Goal: Task Accomplishment & Management: Manage account settings

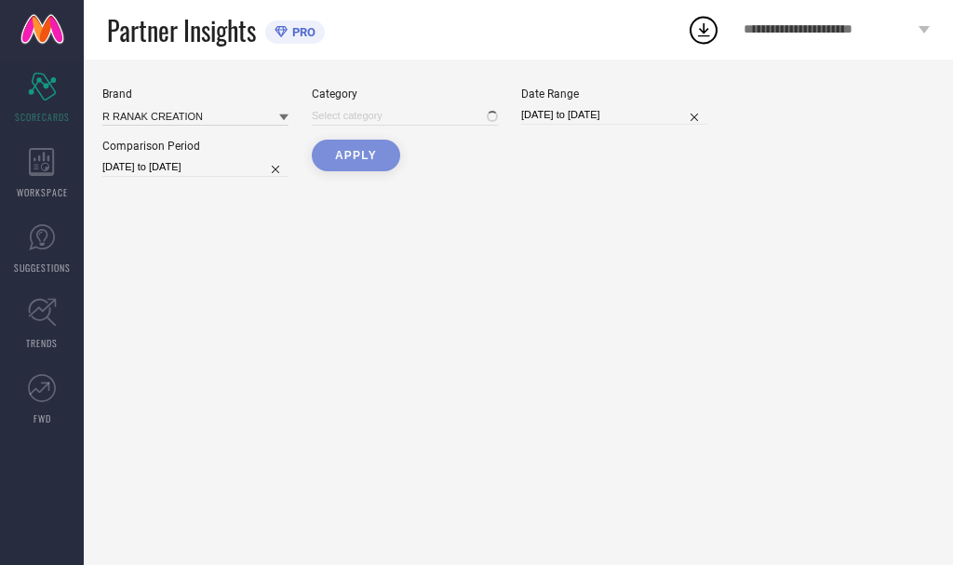
type input "All"
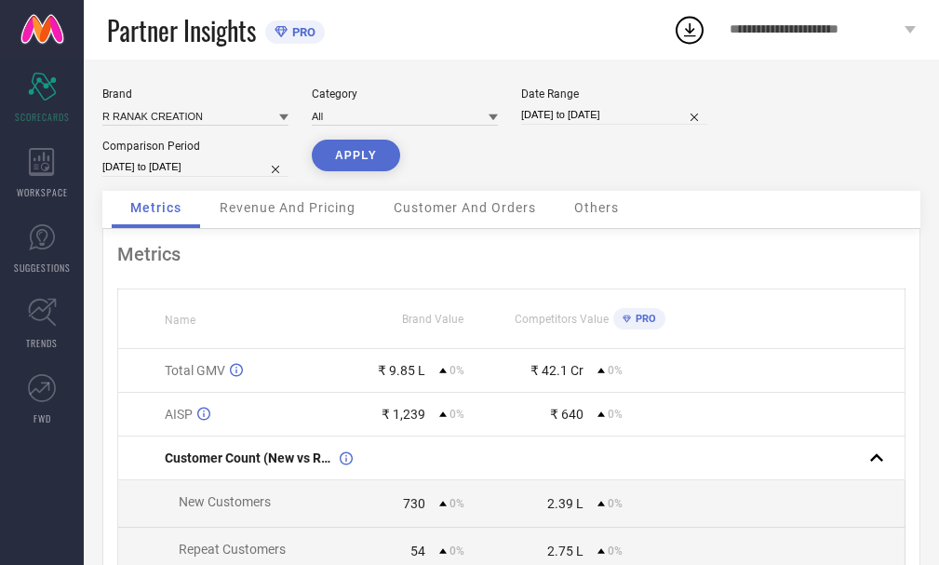
click at [595, 122] on input "[DATE] to [DATE]" at bounding box center [614, 115] width 186 height 20
select select "5"
select select "2025"
select select "6"
select select "2025"
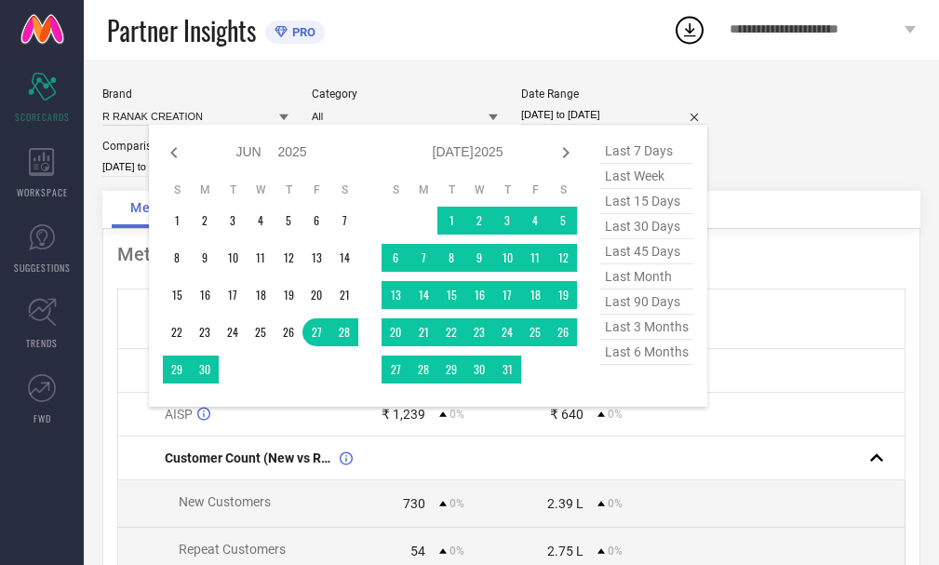
click at [643, 247] on span "last 45 days" at bounding box center [646, 251] width 93 height 25
type input "[DATE] to [DATE]"
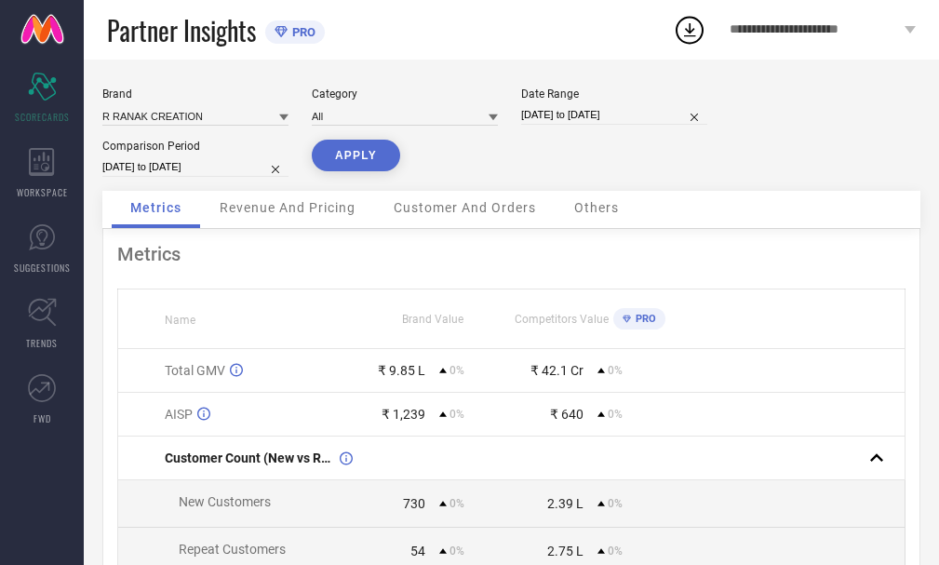
click at [178, 170] on input "[DATE] to [DATE]" at bounding box center [195, 167] width 186 height 20
select select "5"
select select "2025"
select select "6"
select select "2025"
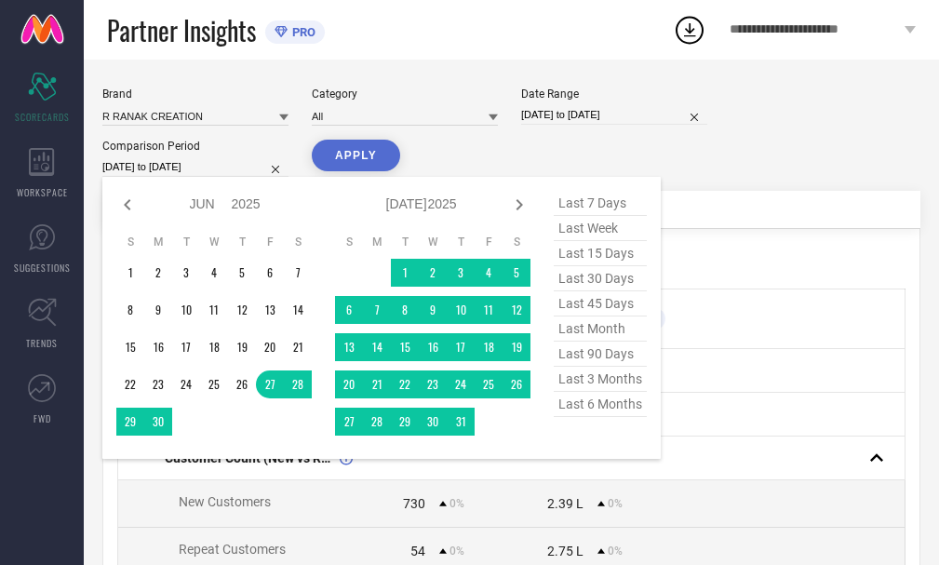
click at [590, 314] on span "last 45 days" at bounding box center [600, 303] width 93 height 25
type input "[DATE] to [DATE]"
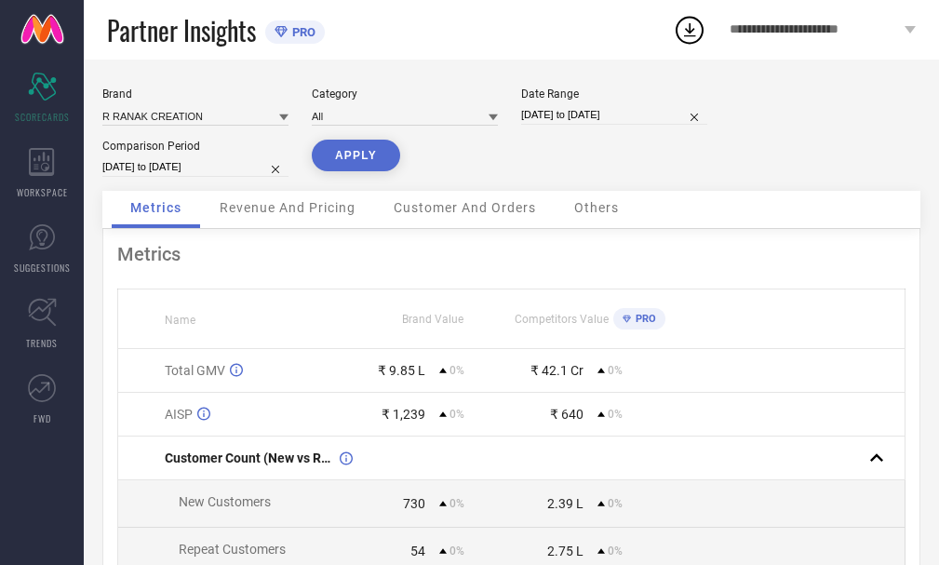
click at [353, 161] on button "APPLY" at bounding box center [356, 156] width 88 height 32
click at [911, 30] on icon at bounding box center [910, 29] width 11 height 7
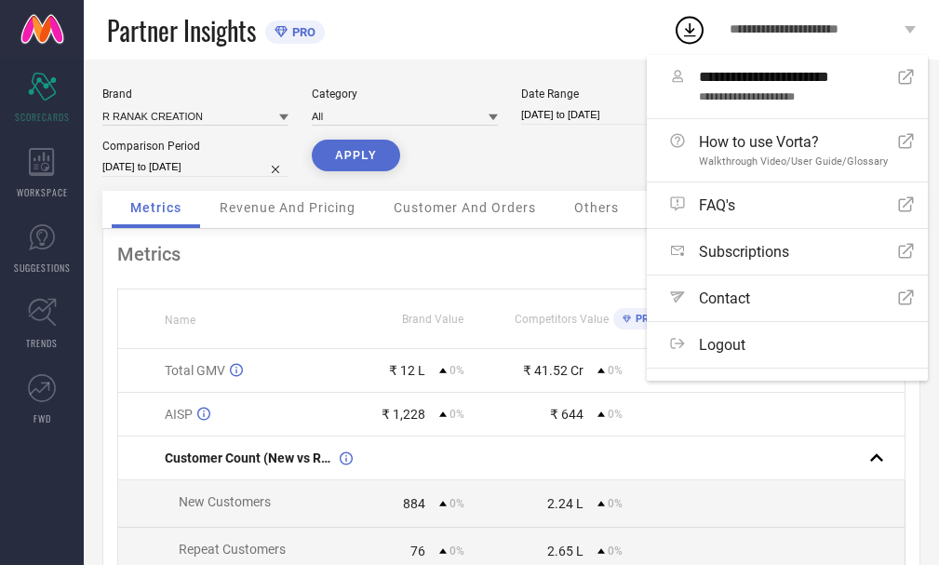
click at [910, 28] on icon at bounding box center [910, 29] width 11 height 7
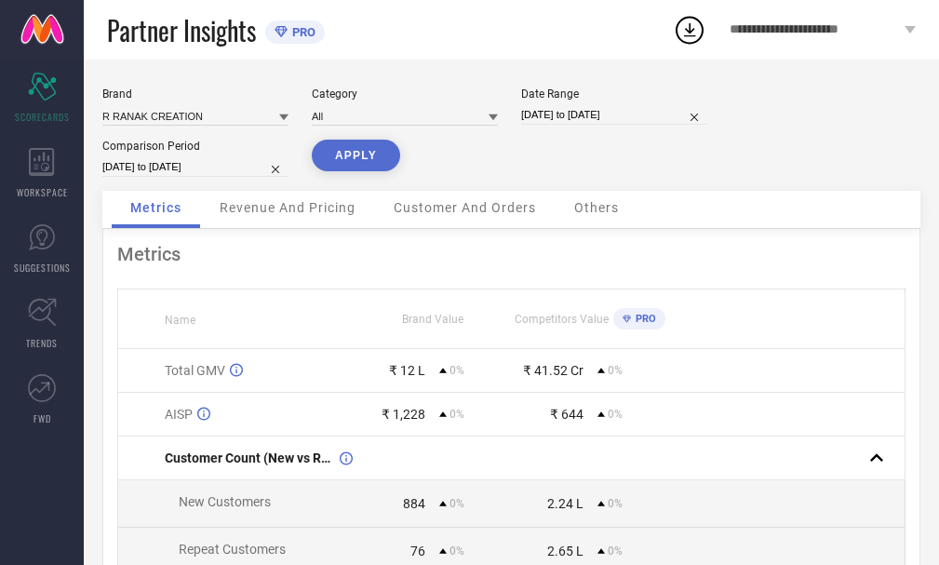
click at [279, 114] on icon at bounding box center [283, 117] width 9 height 9
click at [280, 117] on icon at bounding box center [283, 117] width 9 height 9
click at [281, 117] on icon at bounding box center [283, 117] width 9 height 9
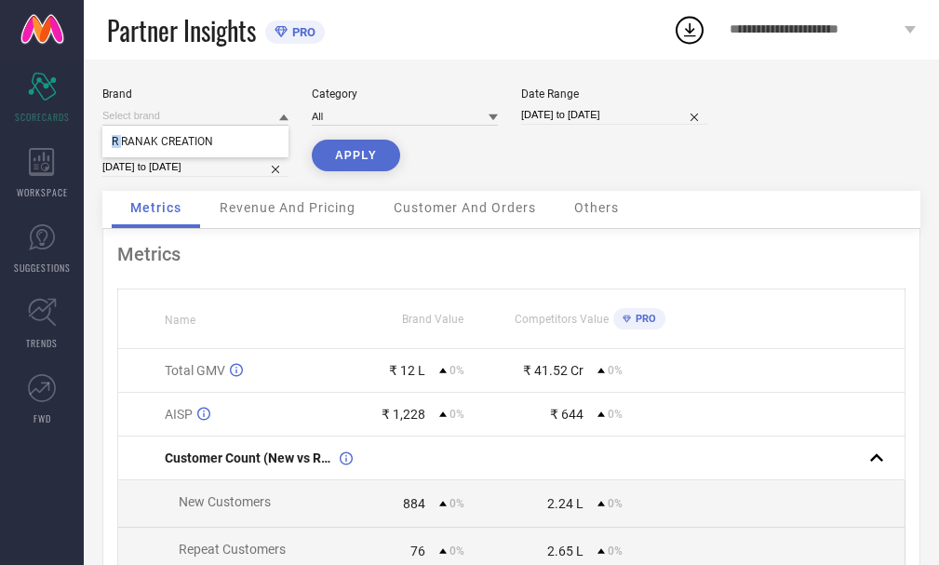
click at [281, 117] on icon at bounding box center [283, 117] width 9 height 9
click at [279, 117] on icon at bounding box center [283, 117] width 9 height 9
click at [287, 118] on icon at bounding box center [283, 117] width 9 height 9
click at [285, 118] on icon at bounding box center [283, 117] width 9 height 7
click at [282, 119] on icon at bounding box center [283, 117] width 9 height 9
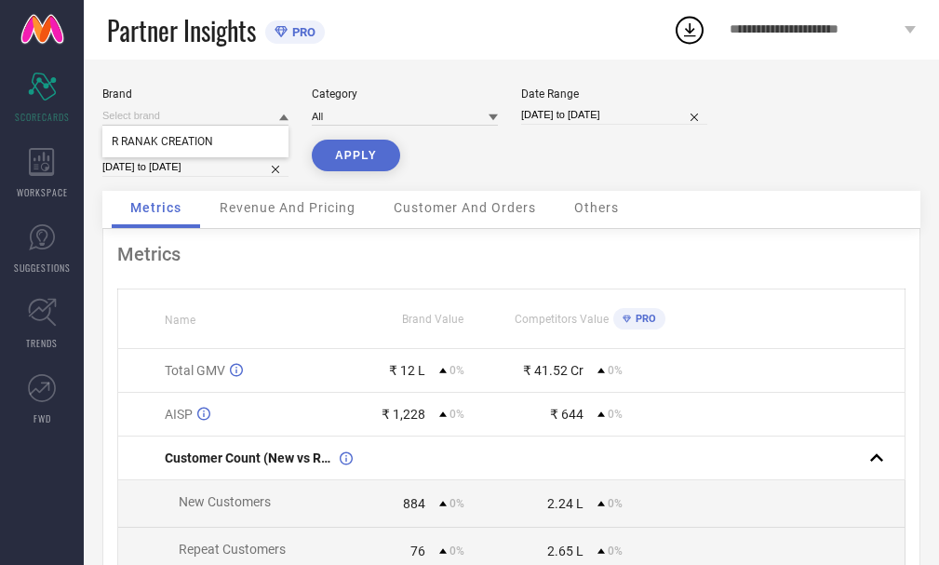
click at [282, 117] on icon at bounding box center [283, 117] width 9 height 7
click at [584, 210] on span "Others" at bounding box center [596, 207] width 45 height 15
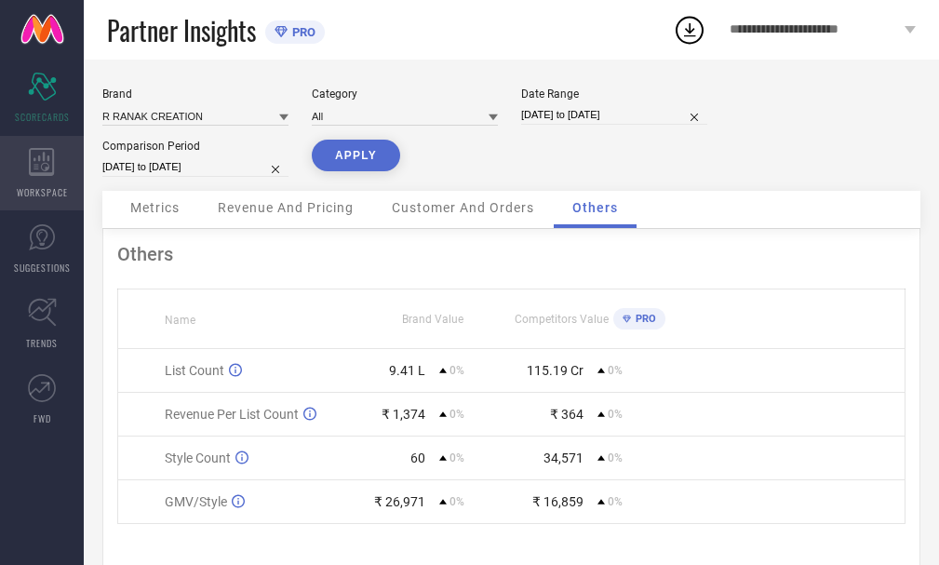
click at [41, 171] on icon at bounding box center [42, 162] width 26 height 28
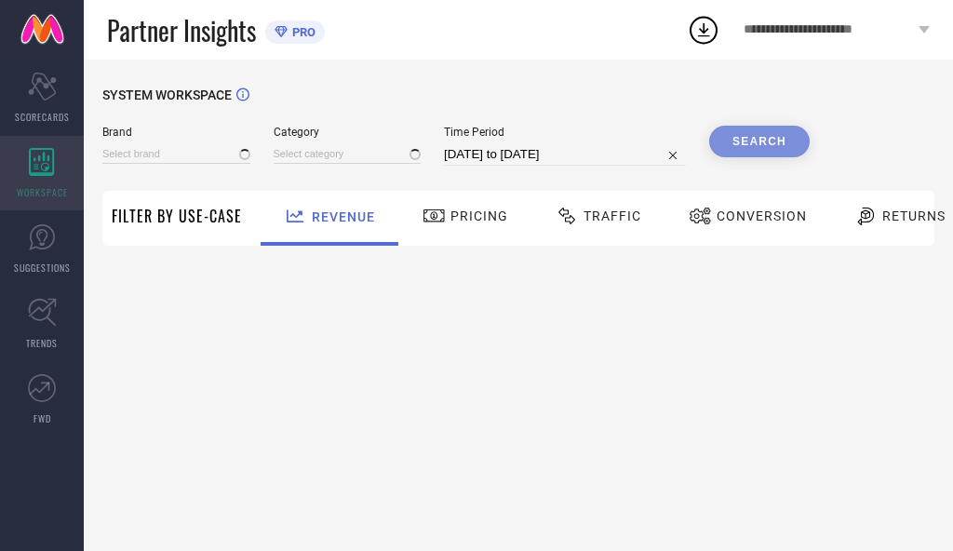
type input "R RANAK CREATION"
type input "All"
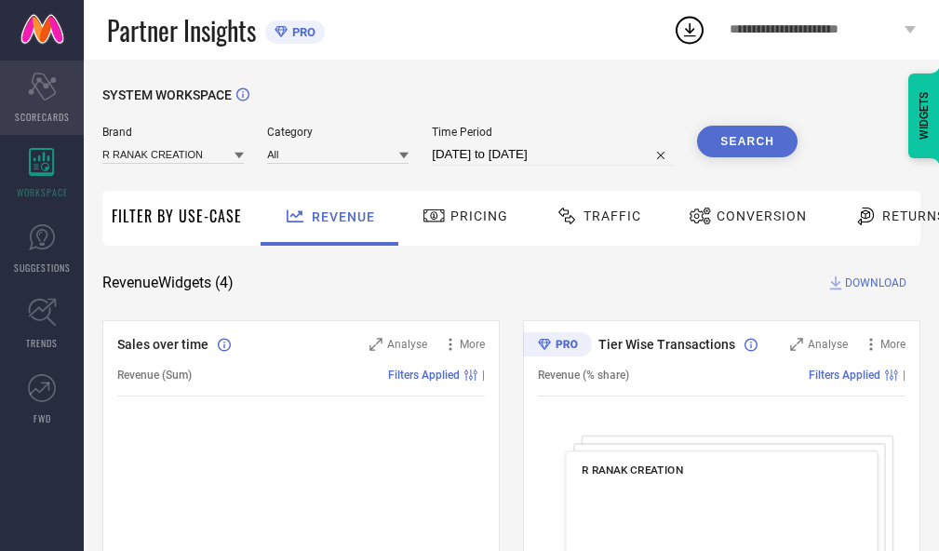
click at [53, 80] on icon at bounding box center [42, 87] width 28 height 28
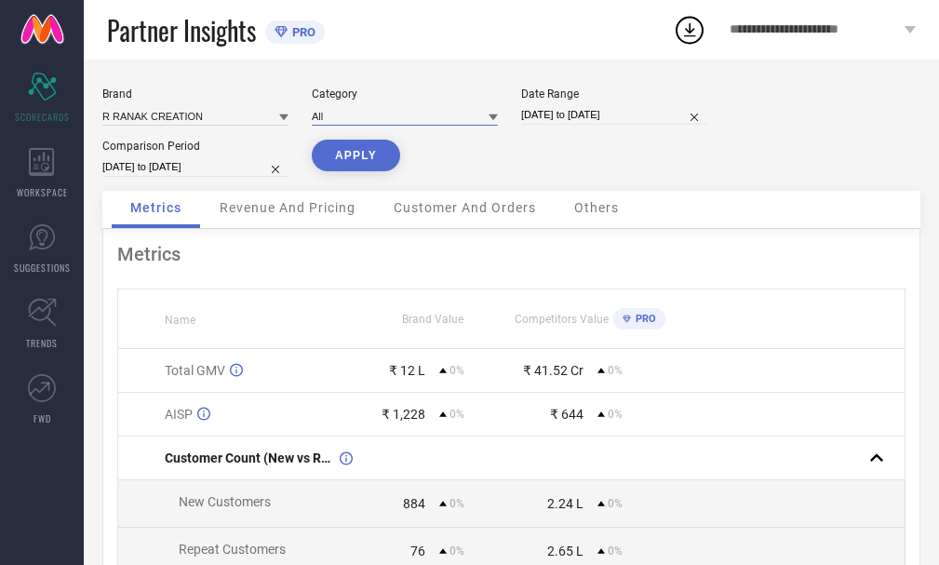
click at [463, 115] on input at bounding box center [405, 116] width 186 height 20
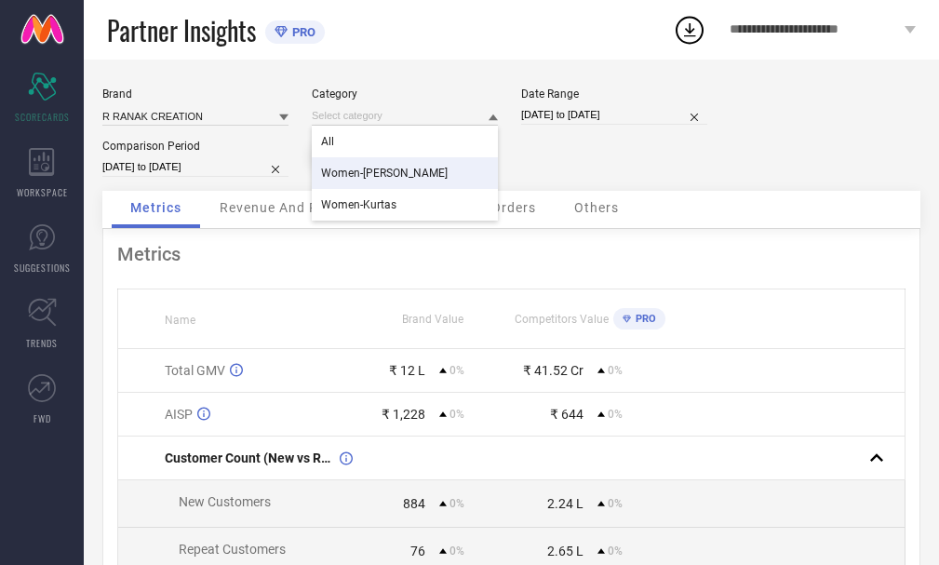
click at [423, 175] on div "Women-[PERSON_NAME]" at bounding box center [405, 173] width 186 height 32
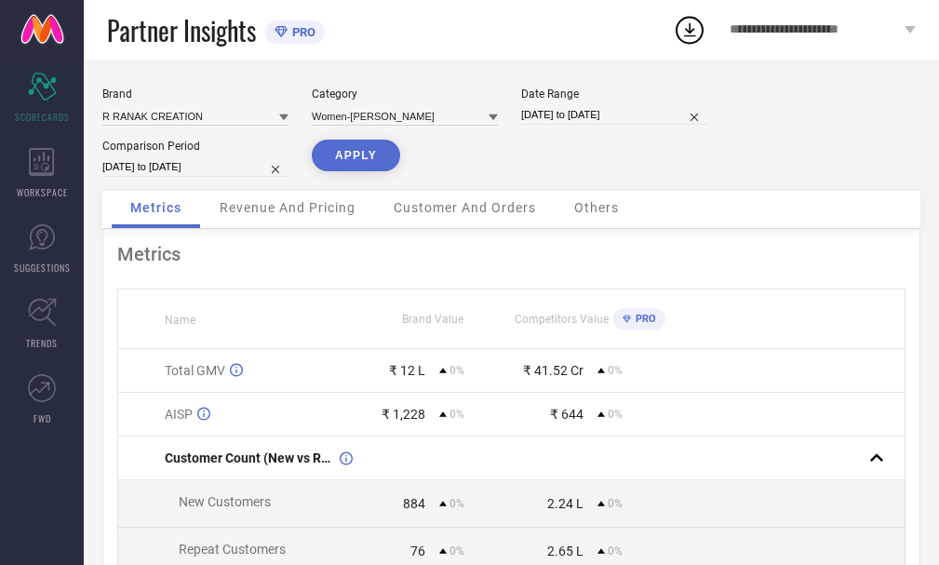
click at [367, 168] on button "APPLY" at bounding box center [356, 156] width 88 height 32
click at [410, 119] on input at bounding box center [405, 116] width 186 height 20
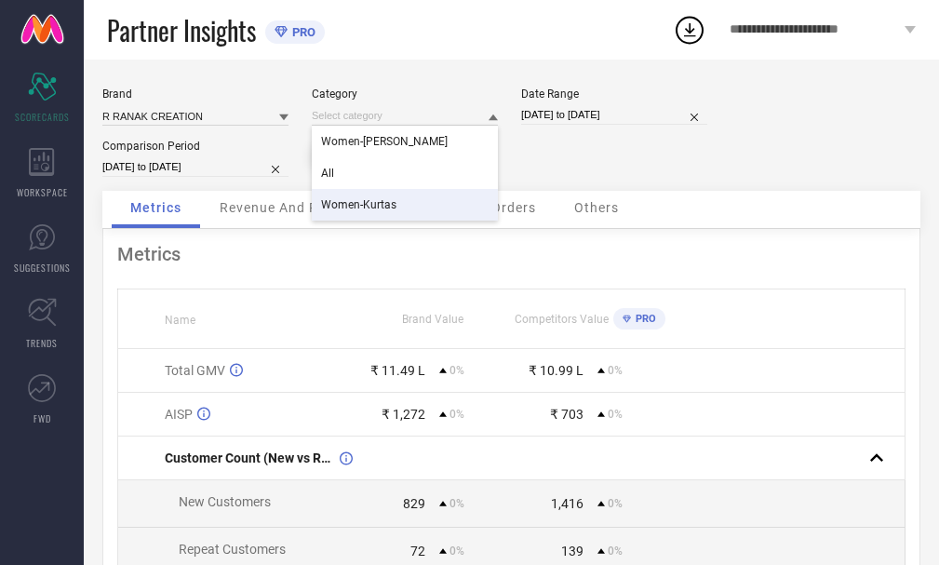
click at [366, 208] on span "Women-Kurtas" at bounding box center [358, 204] width 75 height 13
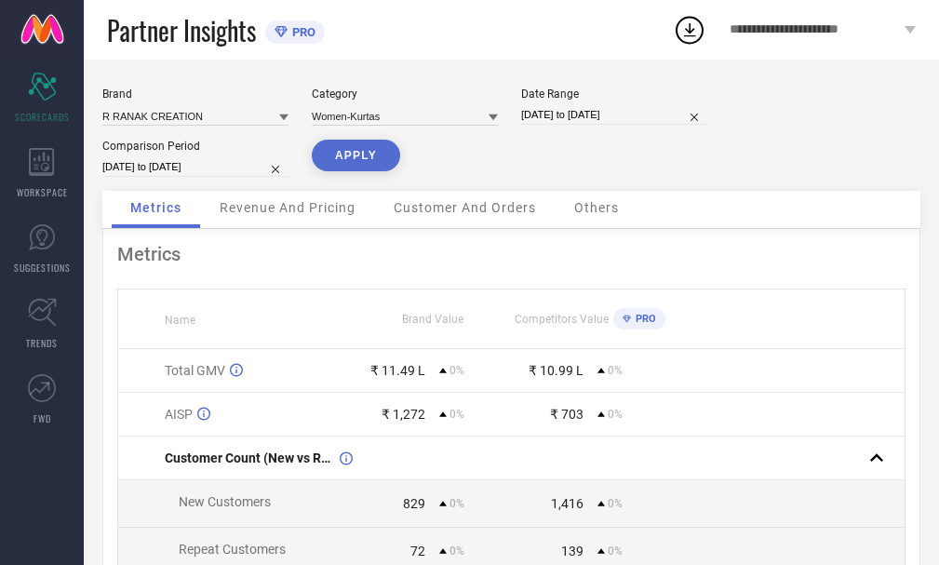
click at [357, 166] on button "APPLY" at bounding box center [356, 156] width 88 height 32
click at [423, 120] on input at bounding box center [405, 116] width 186 height 20
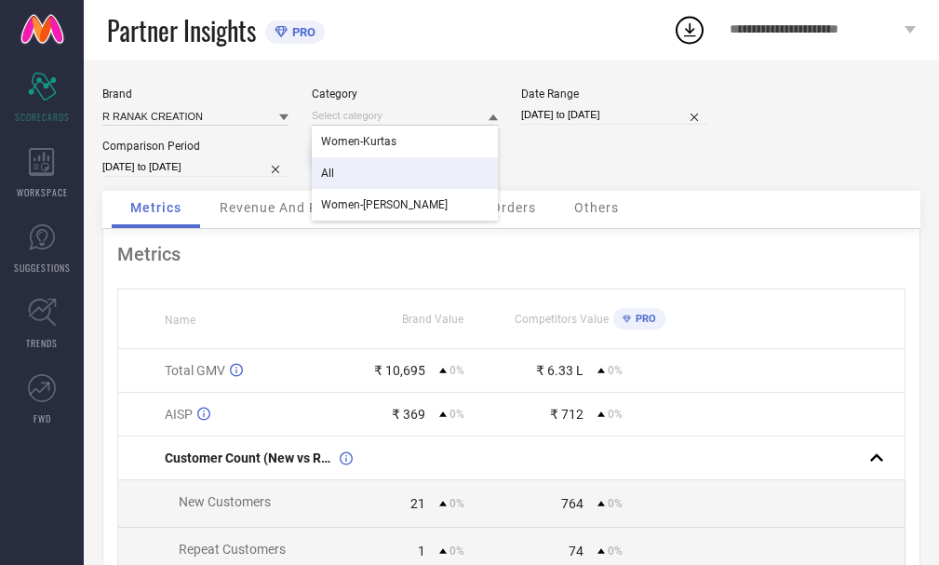
click at [400, 171] on div "All" at bounding box center [405, 173] width 186 height 32
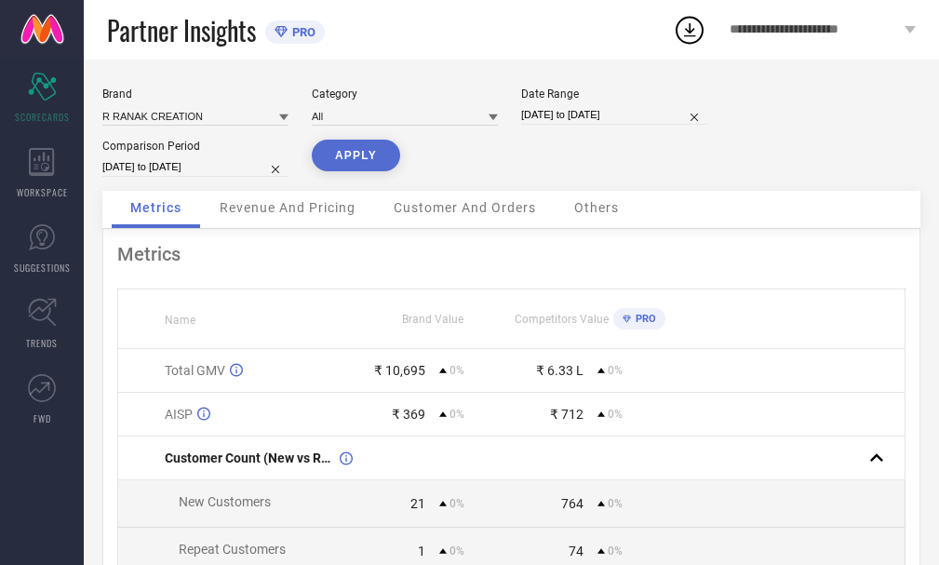
click at [916, 31] on div "**********" at bounding box center [822, 30] width 233 height 60
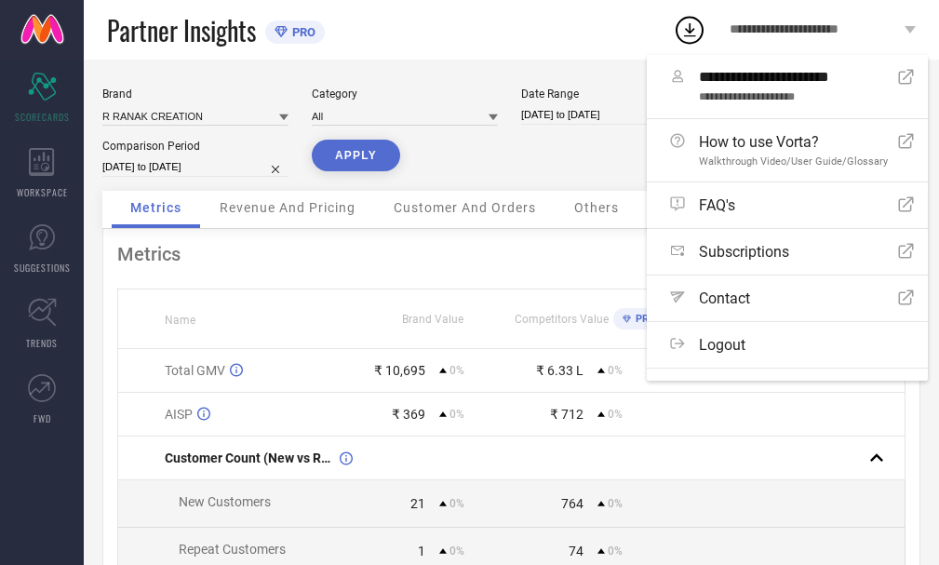
click at [410, 13] on div "Partner Insights PRO" at bounding box center [390, 30] width 566 height 60
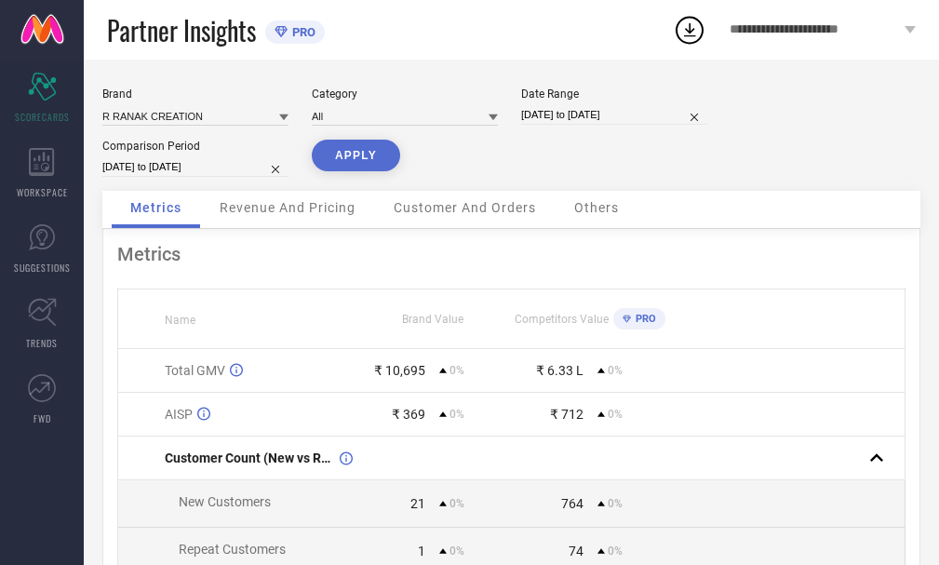
click at [625, 321] on icon at bounding box center [627, 318] width 8 height 7
click at [286, 24] on div "PRO" at bounding box center [290, 31] width 50 height 23
click at [284, 30] on icon at bounding box center [281, 31] width 12 height 11
click at [293, 32] on span "PRO" at bounding box center [302, 32] width 28 height 14
click at [285, 31] on icon at bounding box center [281, 32] width 13 height 12
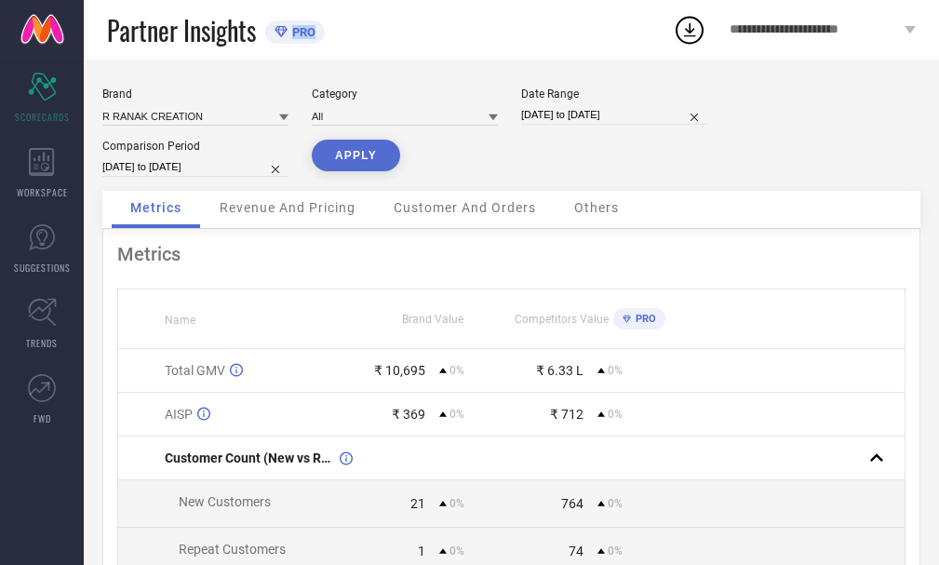
click at [285, 31] on icon at bounding box center [281, 32] width 13 height 12
click at [284, 32] on icon at bounding box center [281, 32] width 13 height 12
click at [631, 317] on span "PRO" at bounding box center [643, 319] width 25 height 12
click at [280, 33] on icon at bounding box center [281, 31] width 12 height 11
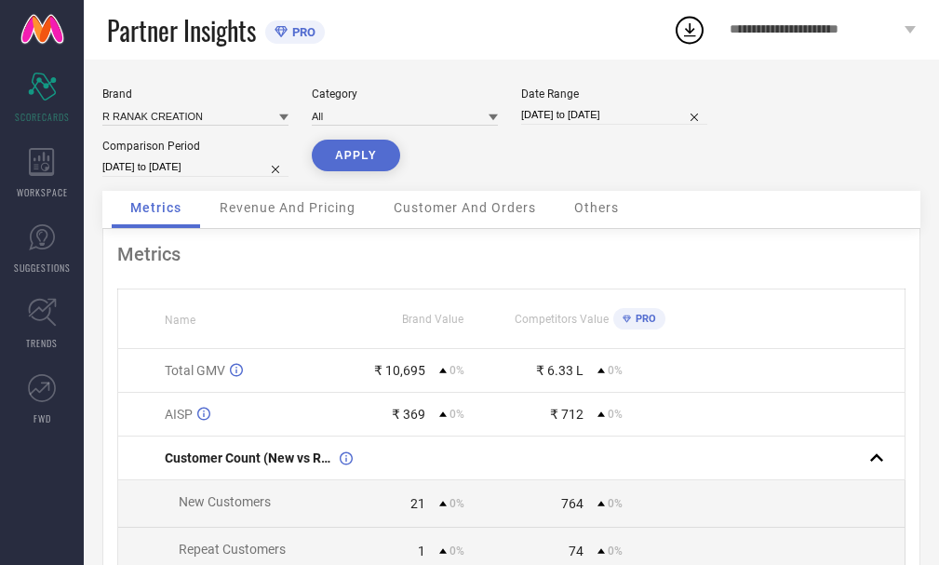
click at [906, 34] on div "**********" at bounding box center [822, 30] width 233 height 60
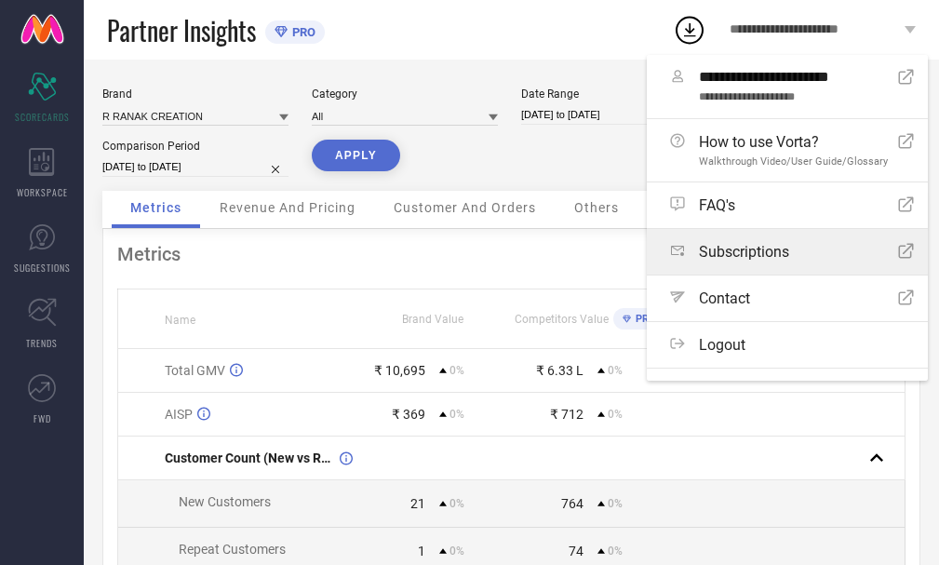
click at [765, 255] on span "Subscriptions" at bounding box center [744, 252] width 90 height 18
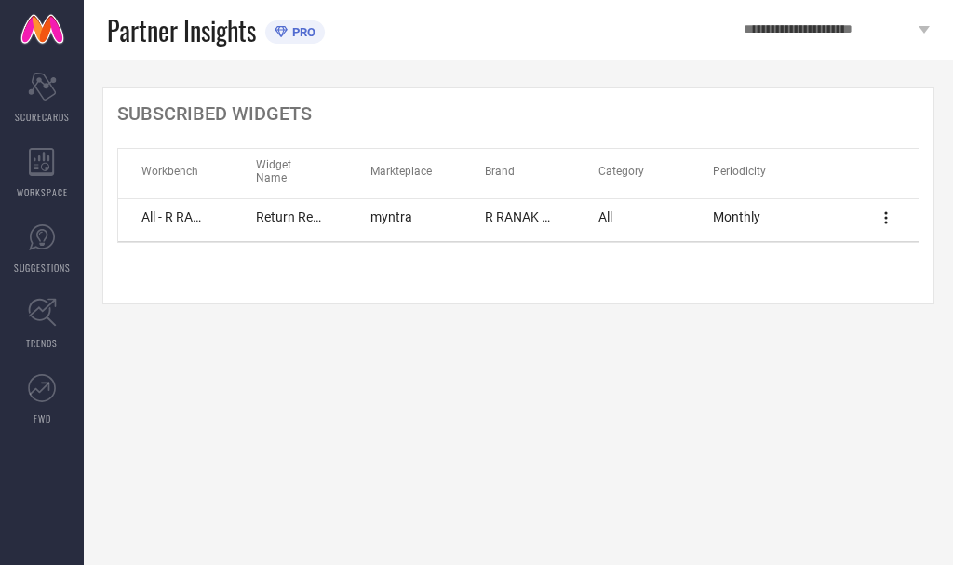
click at [887, 211] on icon at bounding box center [885, 217] width 3 height 12
click at [602, 209] on span "All" at bounding box center [605, 216] width 14 height 15
click at [165, 209] on span "All - R RANAK CREATION - Returns" at bounding box center [175, 216] width 68 height 15
click at [742, 209] on span "Monthly" at bounding box center [736, 216] width 47 height 15
click at [43, 163] on icon at bounding box center [41, 162] width 25 height 28
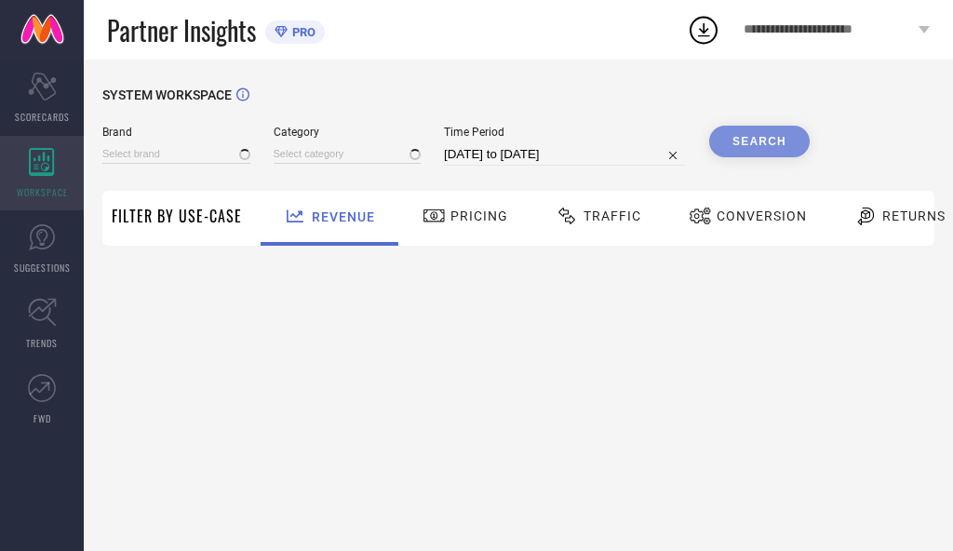
type input "R RANAK CREATION"
type input "All"
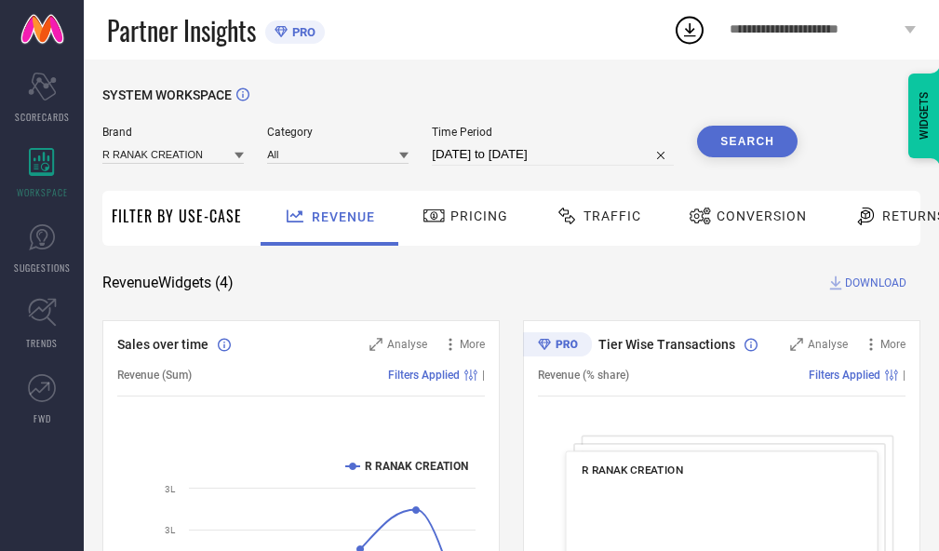
click at [880, 225] on div "Returns" at bounding box center [900, 216] width 101 height 32
